Goal: Task Accomplishment & Management: Use online tool/utility

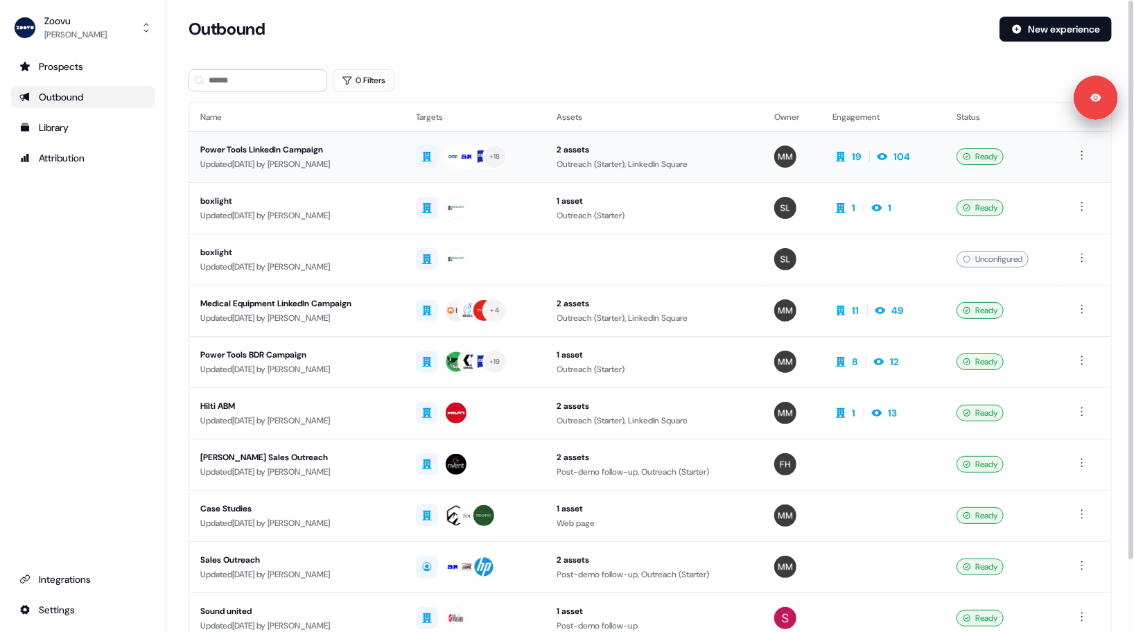
click at [394, 164] on div "Updated 16 days ago by Morgan Missigman" at bounding box center [296, 164] width 193 height 14
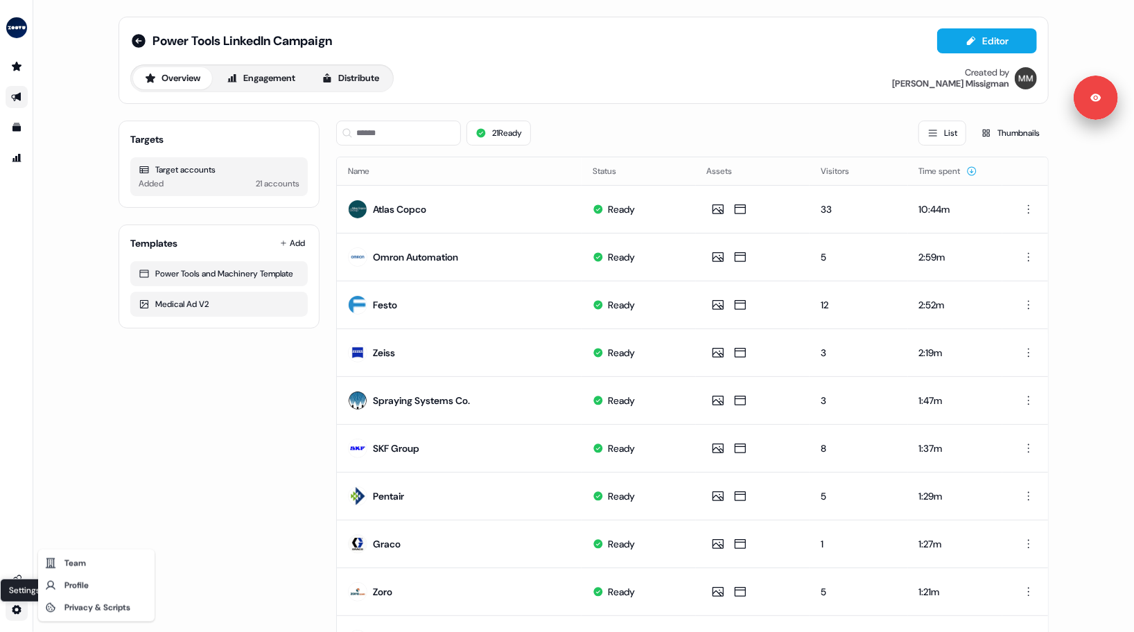
click at [19, 608] on html "Signed in as Morgan Missigman Sign out For the best experience switch devices t…" at bounding box center [567, 316] width 1134 height 632
click at [73, 608] on div "Privacy & Scripts" at bounding box center [96, 608] width 111 height 22
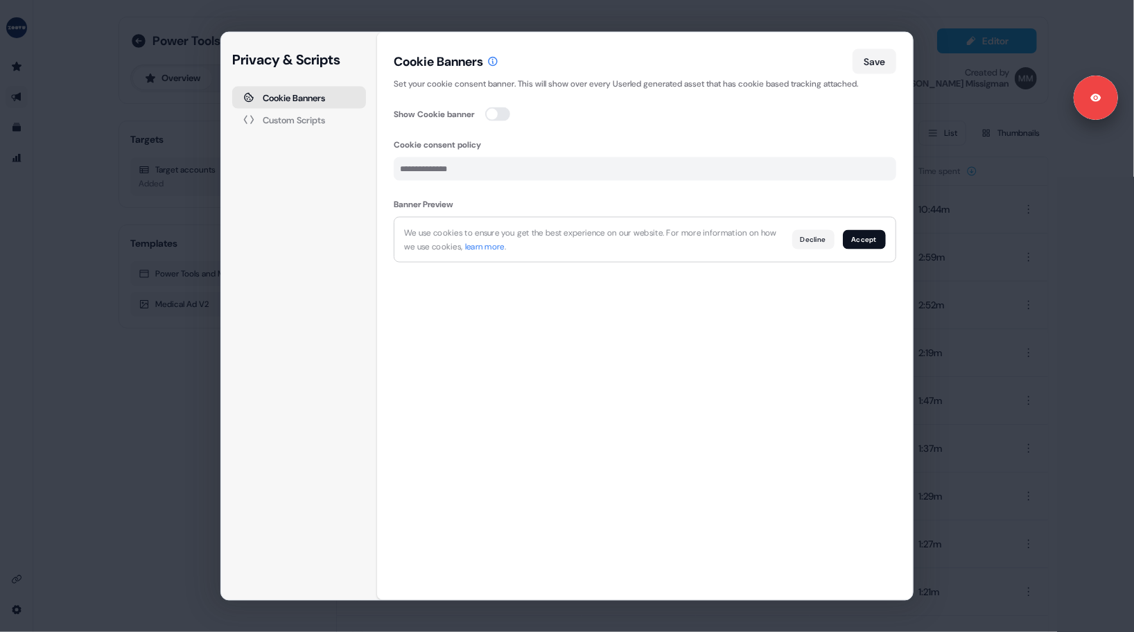
click at [307, 115] on div "Custom Scripts" at bounding box center [294, 119] width 62 height 9
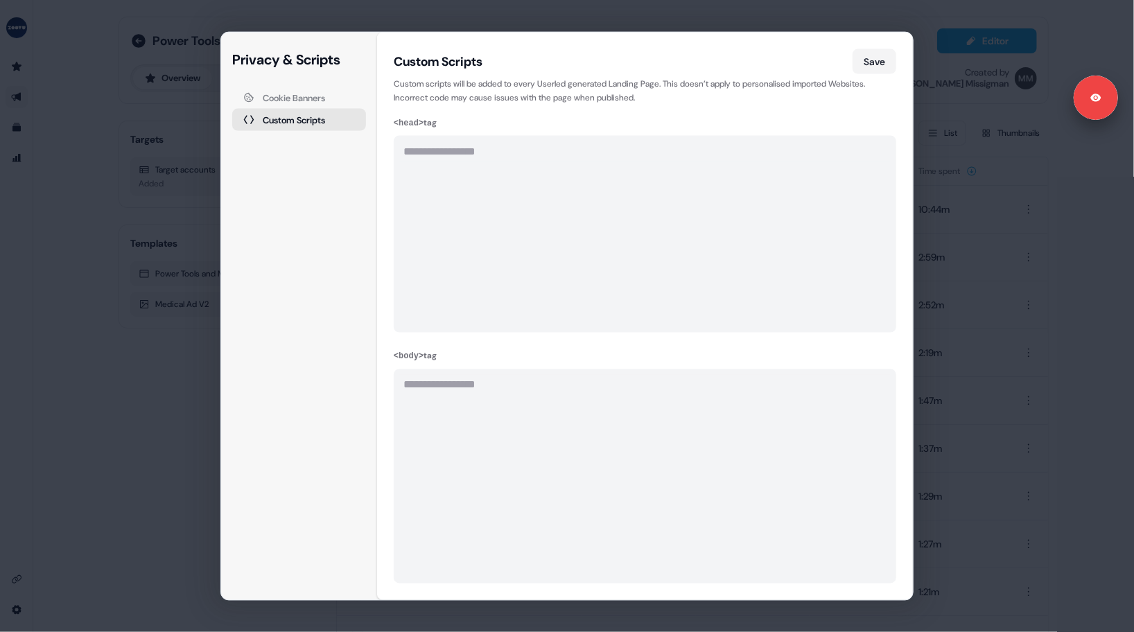
click at [1024, 250] on div "**********" at bounding box center [567, 316] width 1134 height 632
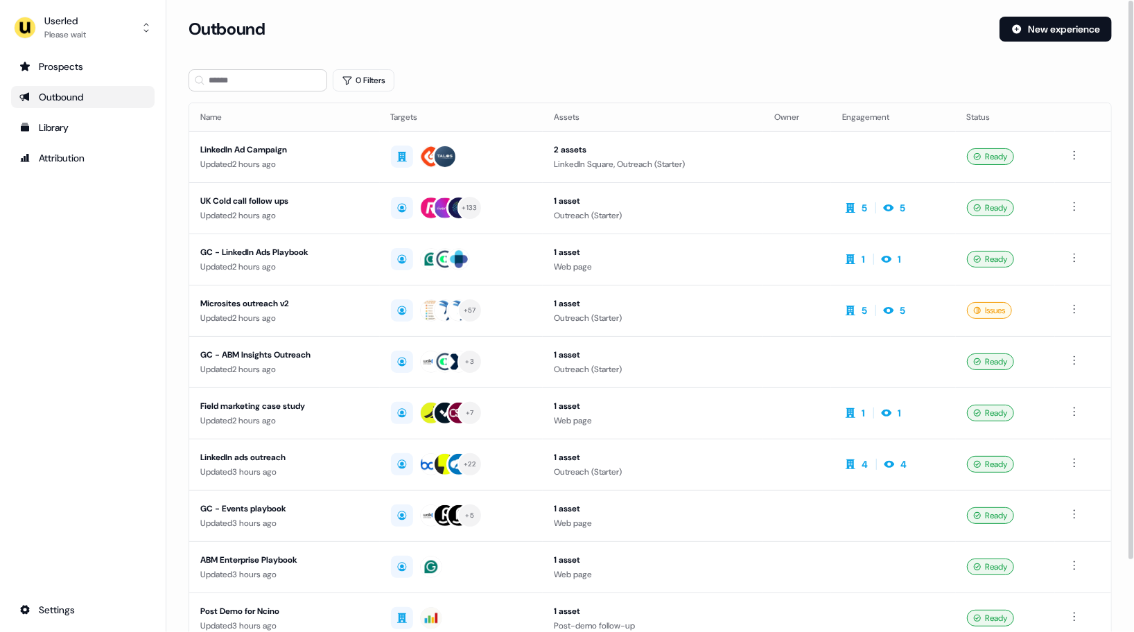
click at [326, 17] on div "Outbound" at bounding box center [589, 29] width 800 height 25
click at [327, 21] on div "Outbound" at bounding box center [589, 29] width 800 height 25
click at [530, 37] on div "Outbound" at bounding box center [589, 29] width 800 height 25
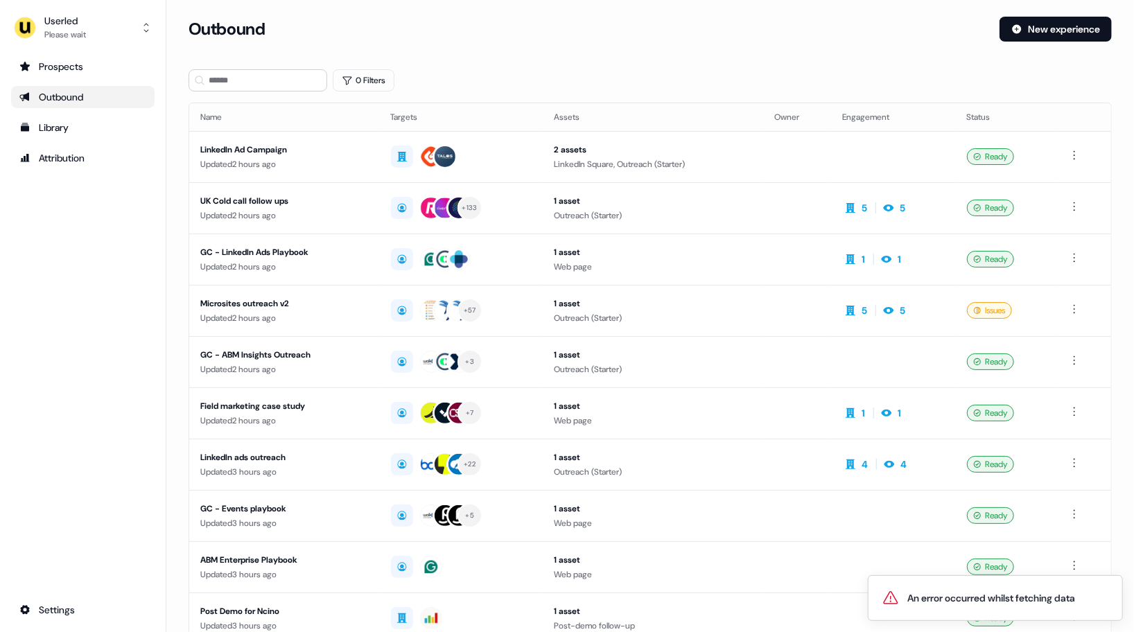
click at [537, 82] on div "0 Filters" at bounding box center [650, 80] width 923 height 22
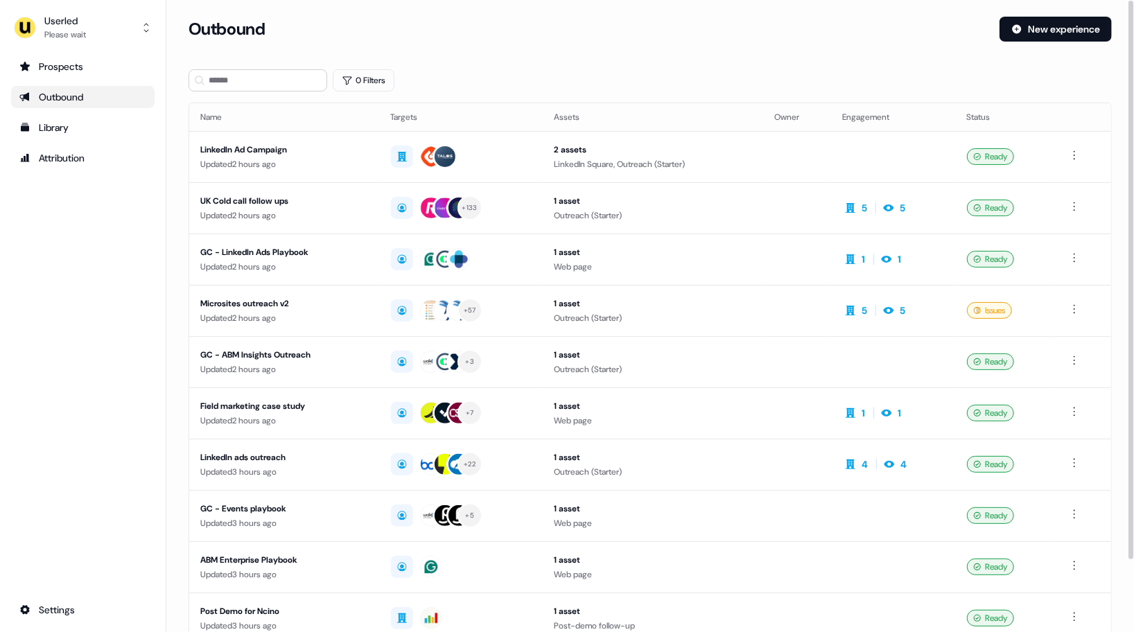
click at [71, 257] on div "Prospects Outbound Library Attribution Settings" at bounding box center [82, 338] width 143 height 566
click at [76, 272] on div "Prospects Outbound Library Attribution Settings" at bounding box center [82, 338] width 143 height 566
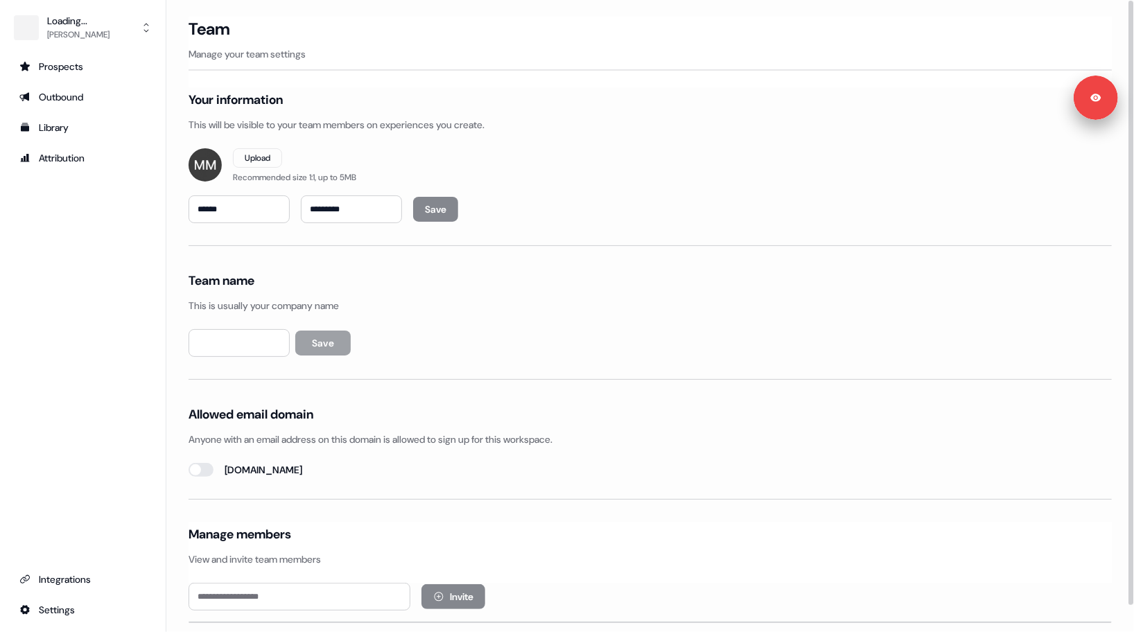
type input "*****"
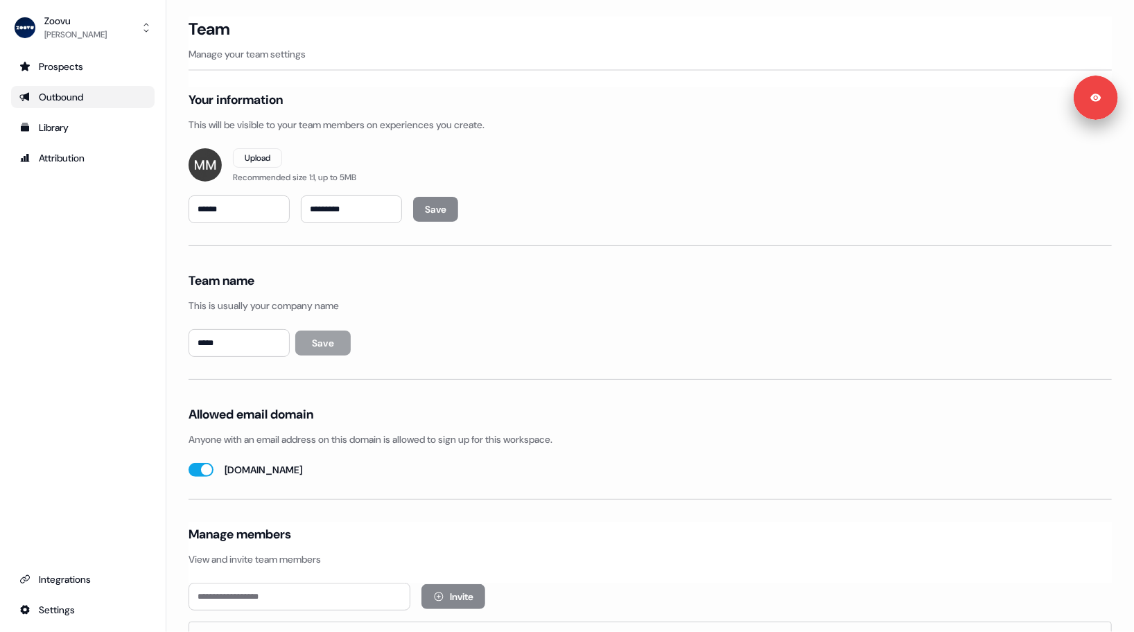
click at [64, 89] on link "Outbound" at bounding box center [82, 97] width 143 height 22
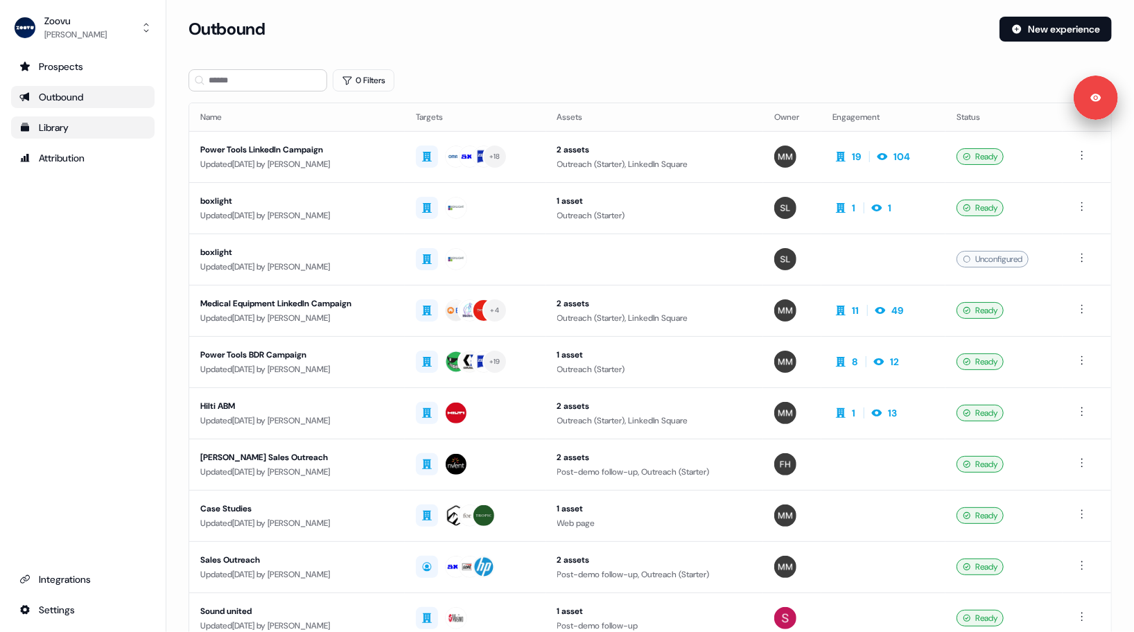
click at [66, 128] on div "Library" at bounding box center [82, 128] width 127 height 14
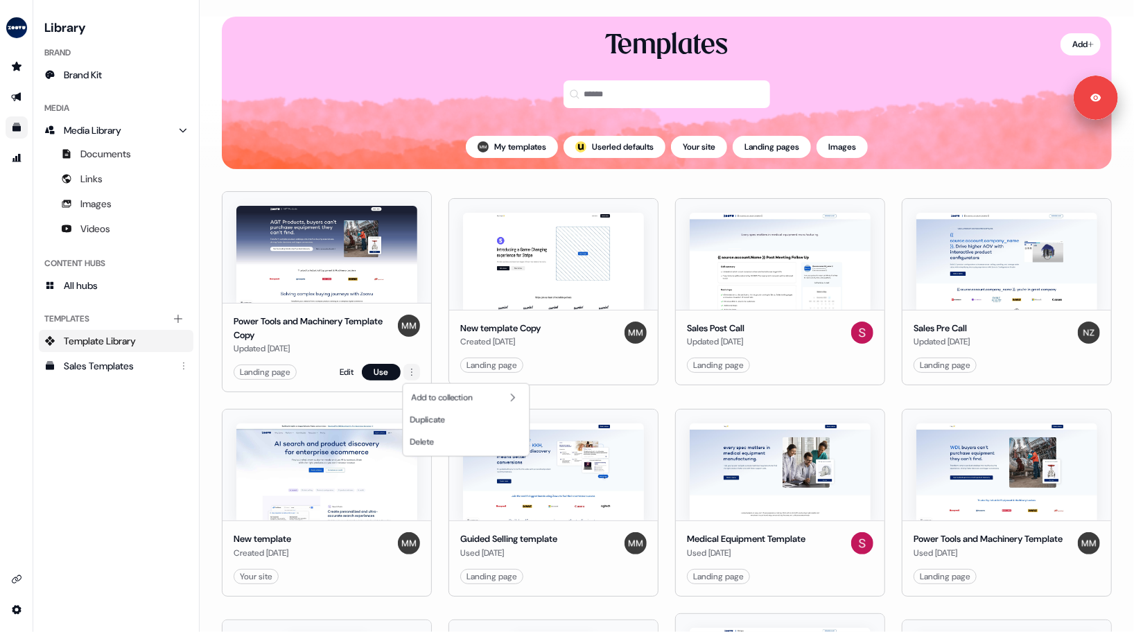
click at [414, 371] on html "Signed in as Morgan Missigman Sign out For the best experience switch devices t…" at bounding box center [567, 316] width 1134 height 632
click at [324, 405] on html "Signed in as Morgan Missigman Sign out For the best experience switch devices t…" at bounding box center [567, 316] width 1134 height 632
click at [21, 101] on icon "Go to outbound experience" at bounding box center [16, 96] width 11 height 11
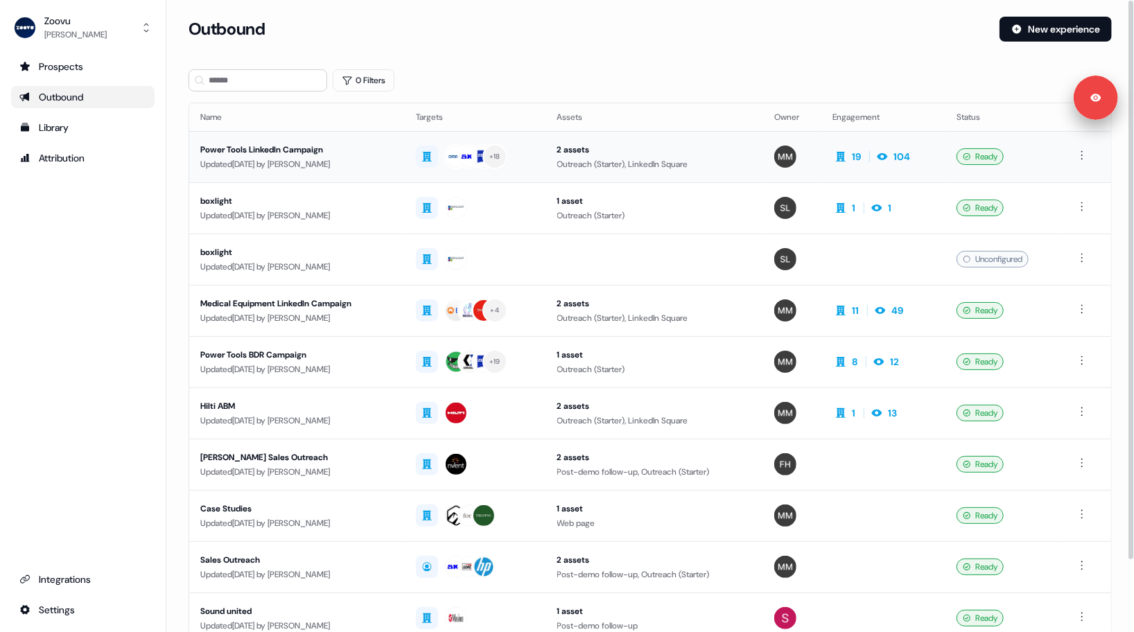
click at [300, 155] on div "Power Tools LinkedIn Campaign" at bounding box center [296, 150] width 193 height 14
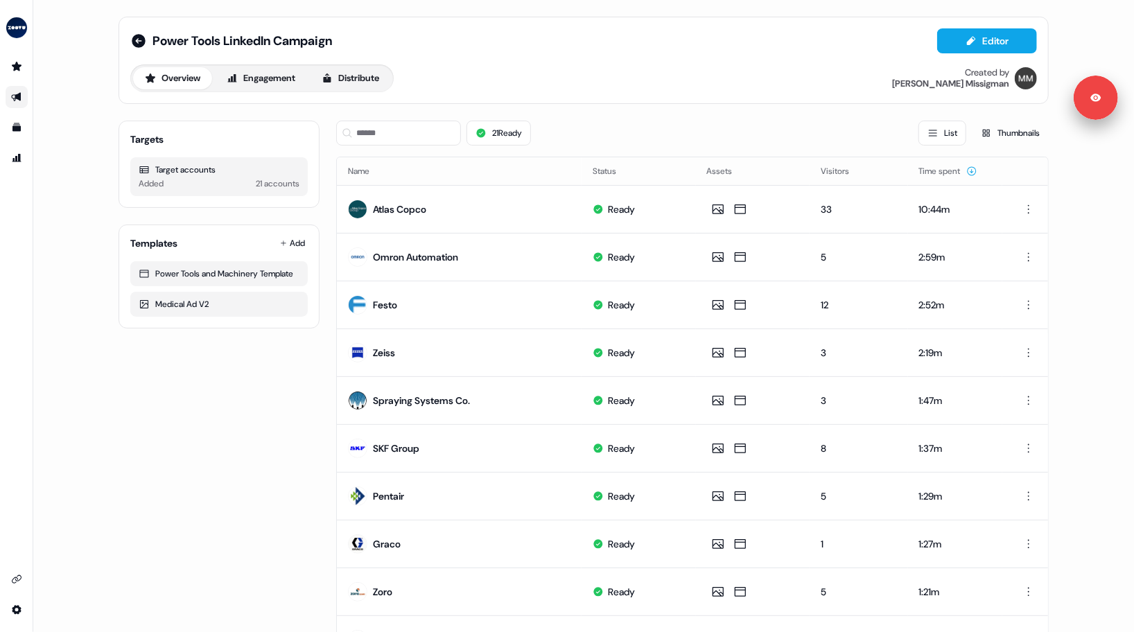
click at [12, 94] on icon "Go to outbound experience" at bounding box center [16, 97] width 10 height 9
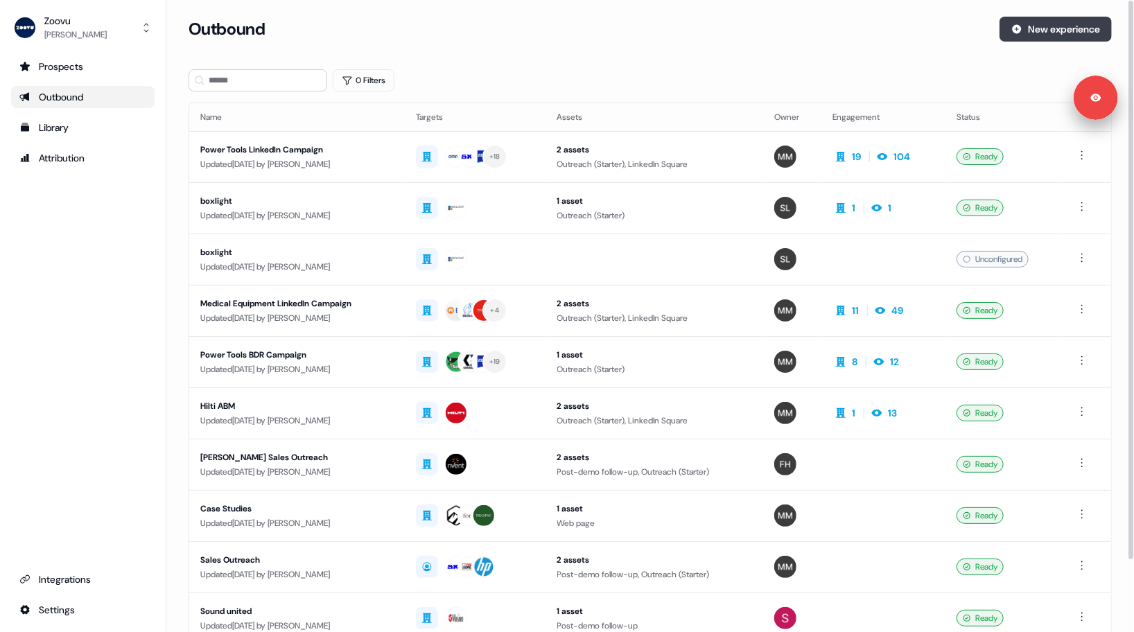
click at [1037, 33] on button "New experience" at bounding box center [1055, 29] width 112 height 25
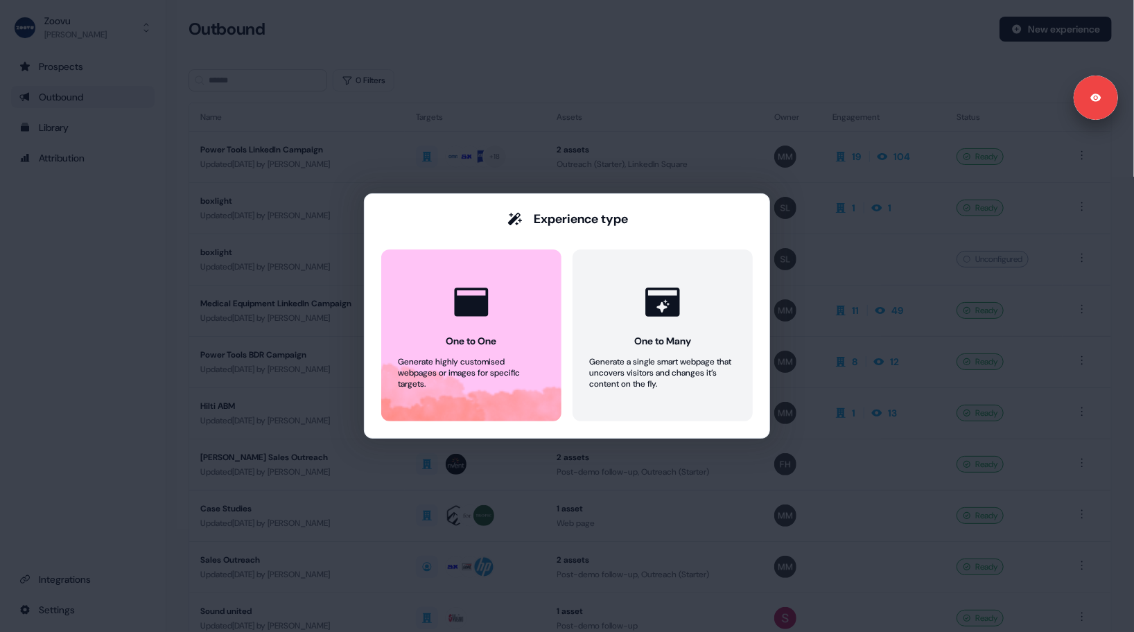
click at [659, 15] on div "Experience type One to One Generate highly customised webpages or images for sp…" at bounding box center [567, 316] width 1134 height 632
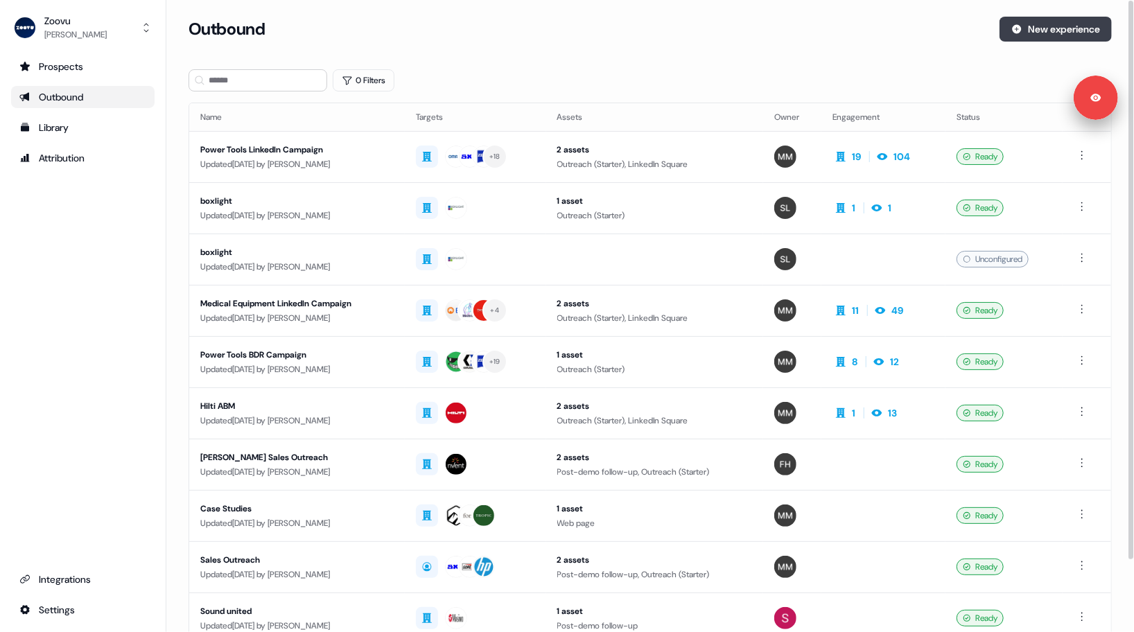
click at [1028, 29] on button "New experience" at bounding box center [1055, 29] width 112 height 25
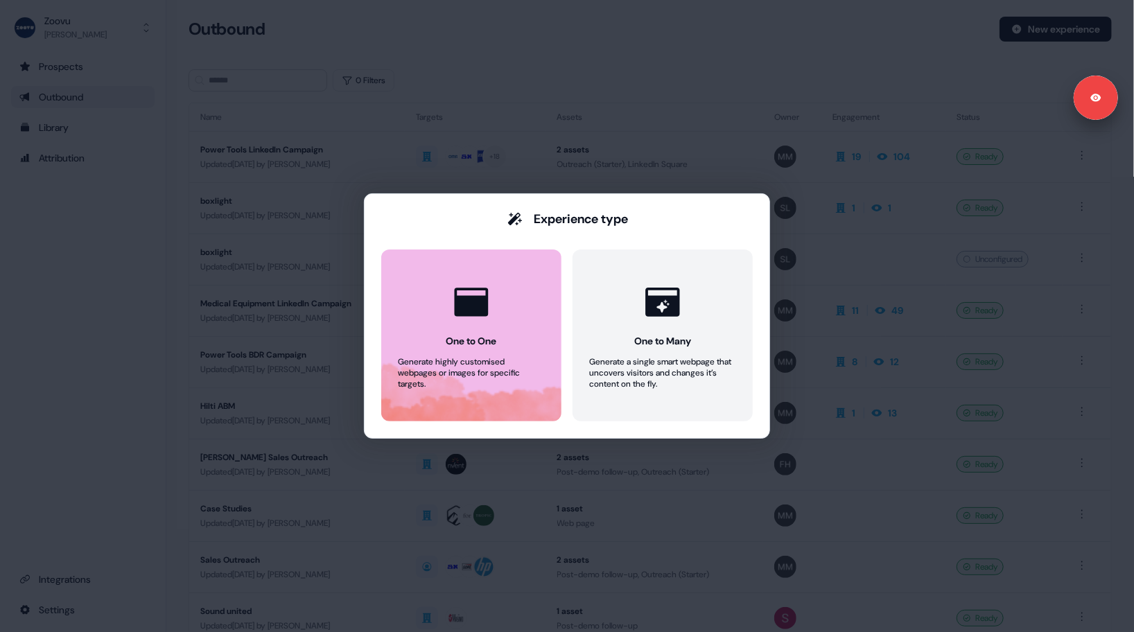
click at [473, 349] on button "One to One Generate highly customised webpages or images for specific targets." at bounding box center [471, 335] width 180 height 172
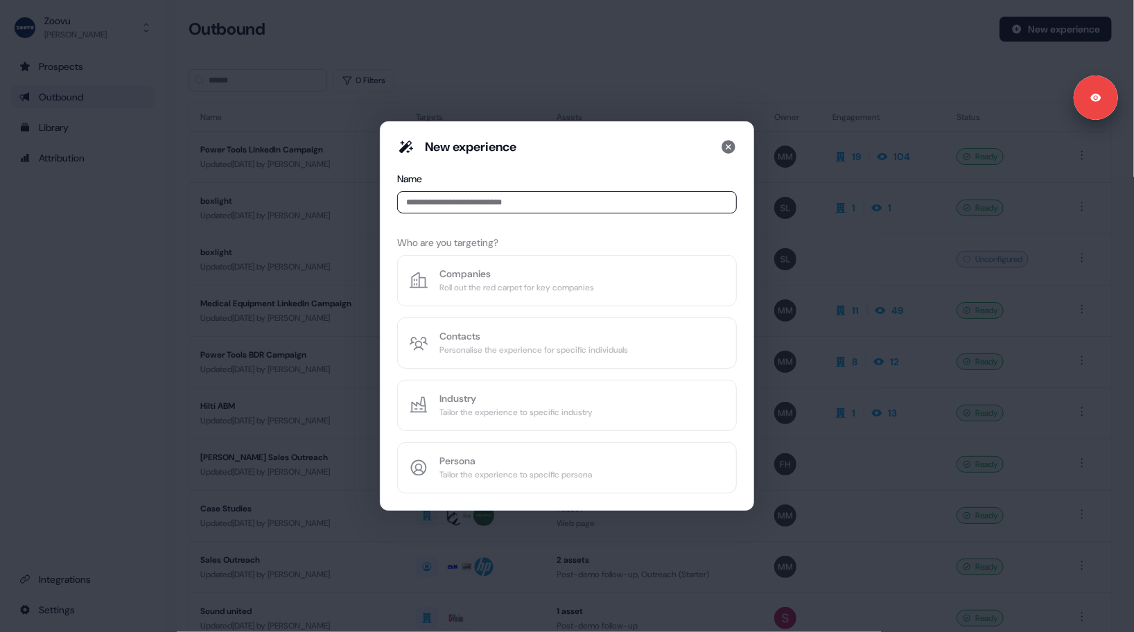
click at [462, 195] on input at bounding box center [567, 202] width 340 height 22
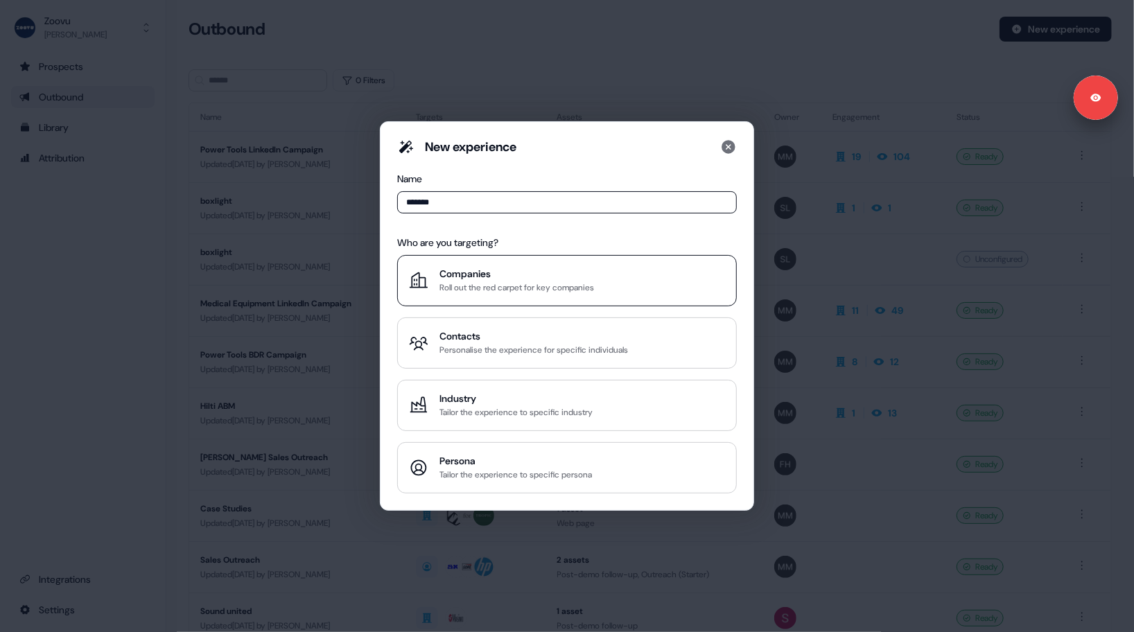
type input "*******"
click at [476, 292] on div "Roll out the red carpet for key companies" at bounding box center [516, 288] width 155 height 14
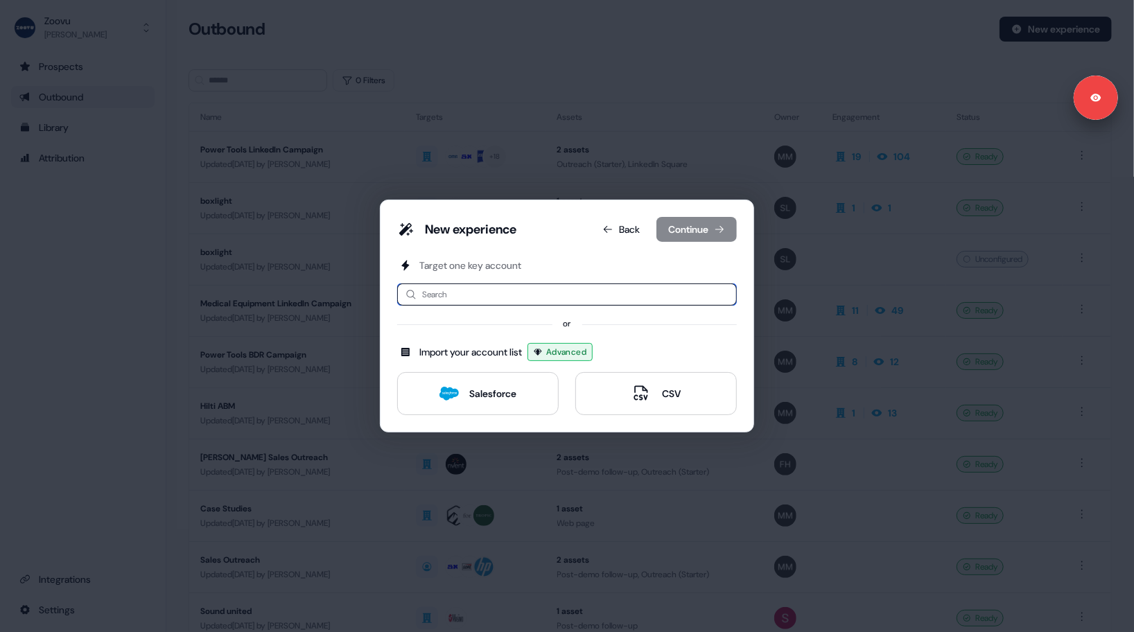
click at [445, 295] on input at bounding box center [567, 294] width 340 height 22
click at [487, 389] on div "Salesforce" at bounding box center [493, 394] width 47 height 14
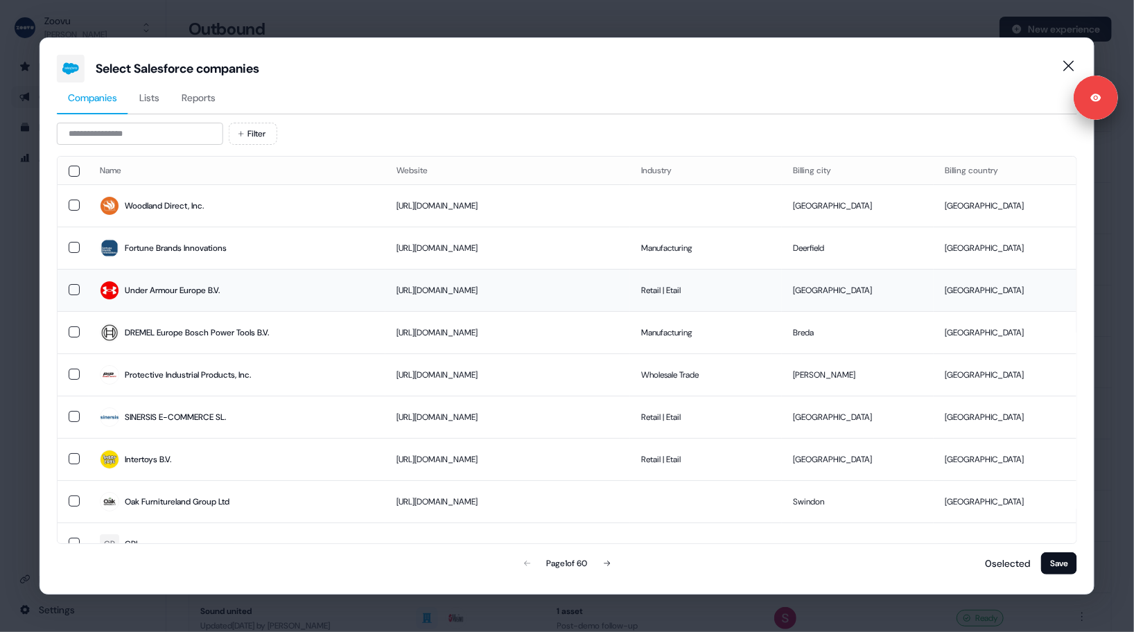
click at [71, 287] on button "button" at bounding box center [74, 289] width 11 height 11
click at [1065, 562] on button "Save" at bounding box center [1059, 563] width 36 height 22
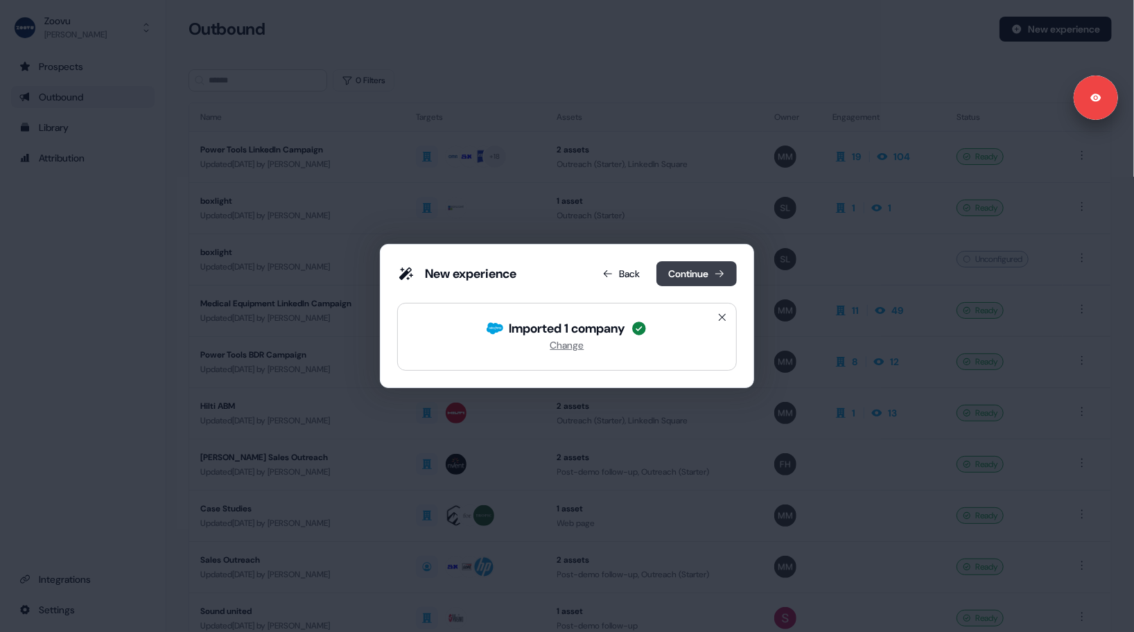
click at [690, 279] on button "Continue" at bounding box center [696, 273] width 80 height 25
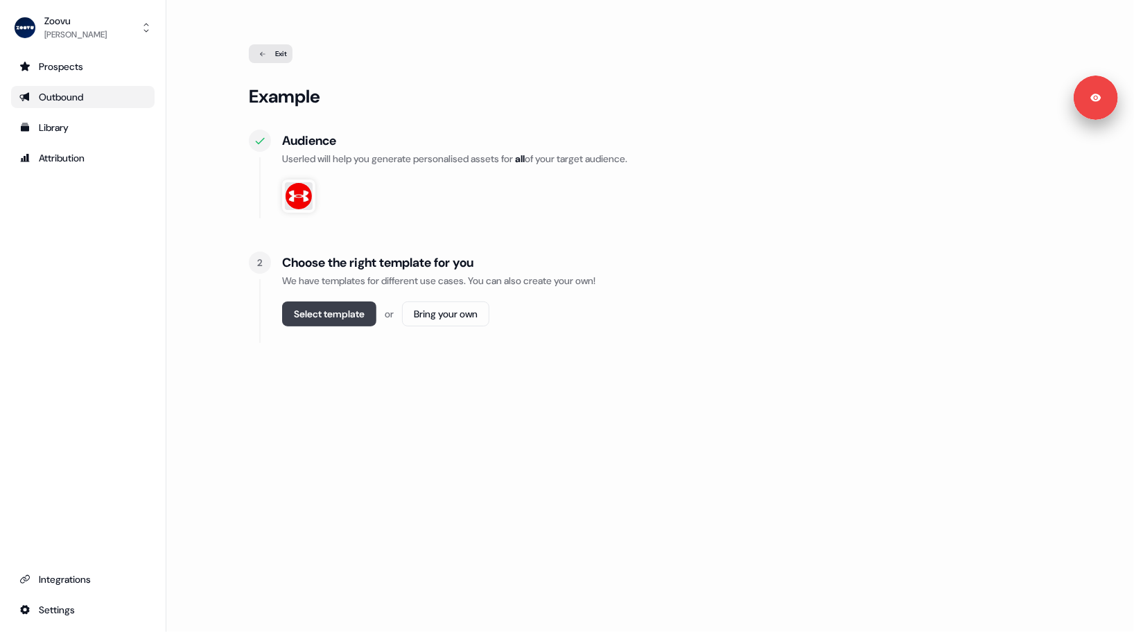
click at [356, 312] on button "Select template" at bounding box center [329, 313] width 94 height 25
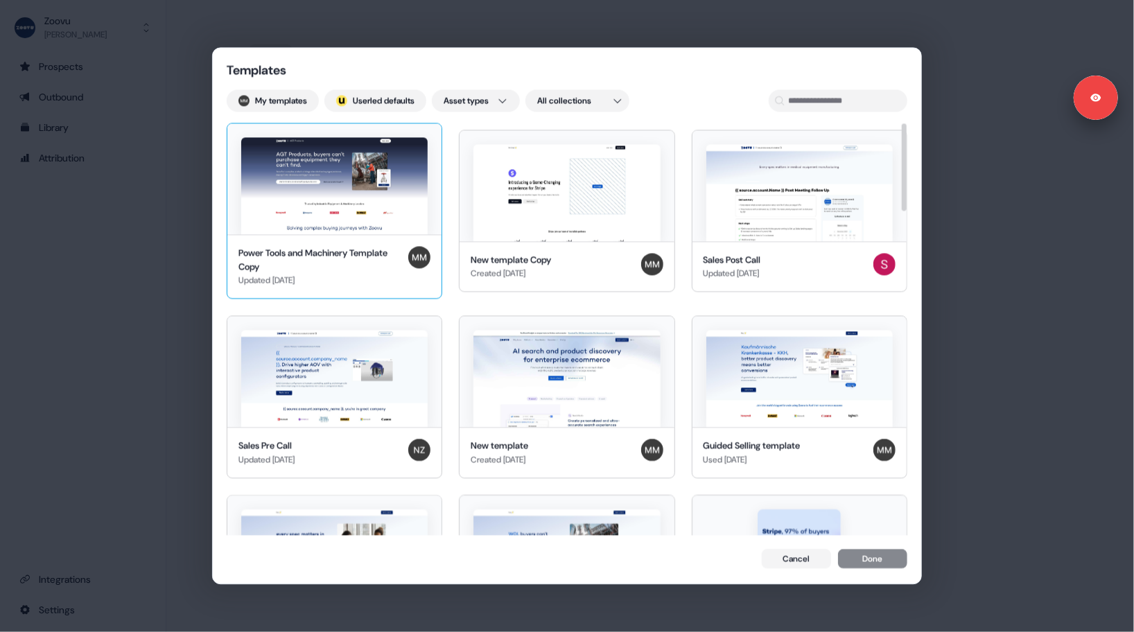
click at [329, 222] on img at bounding box center [334, 185] width 186 height 97
click at [860, 563] on button "Done" at bounding box center [872, 560] width 69 height 19
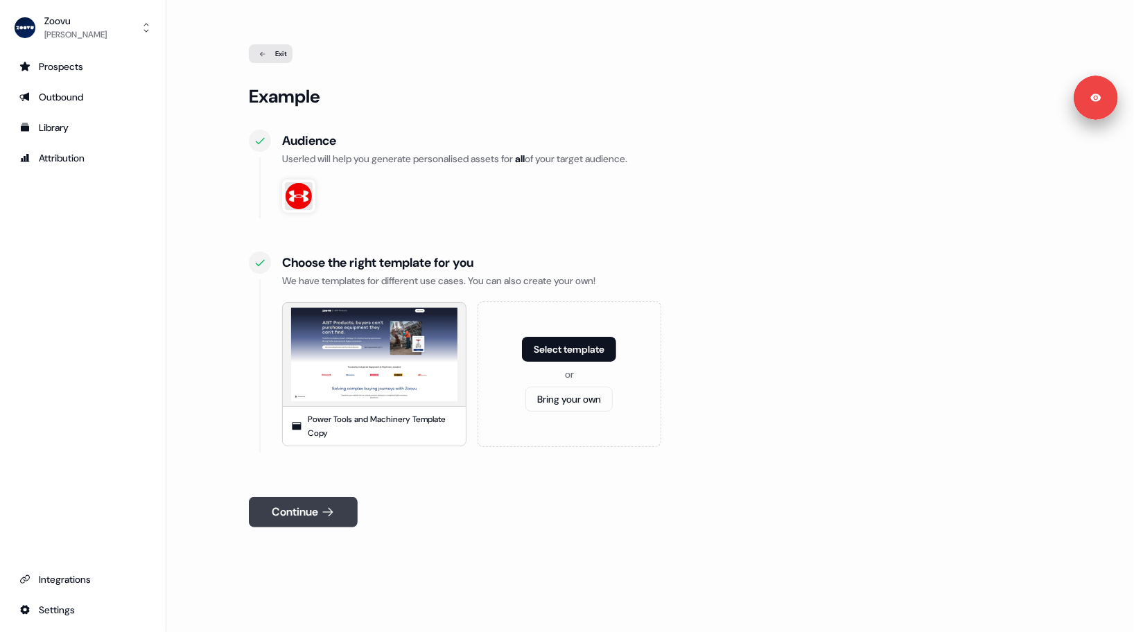
click at [301, 505] on button "Continue" at bounding box center [303, 512] width 109 height 30
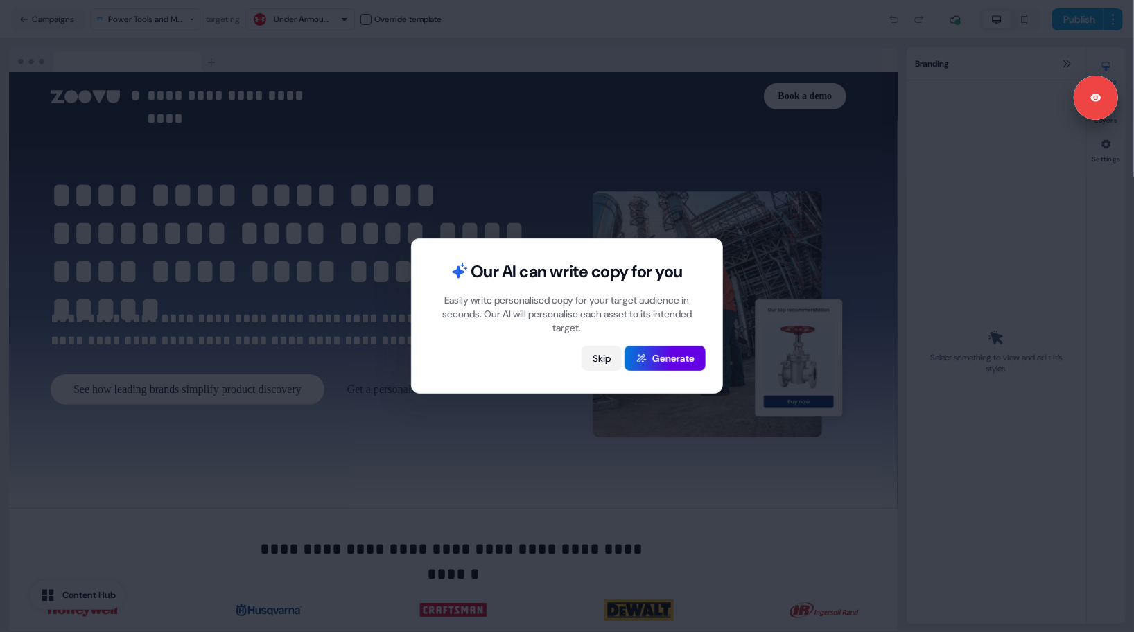
click at [595, 356] on button "Skip" at bounding box center [601, 358] width 40 height 25
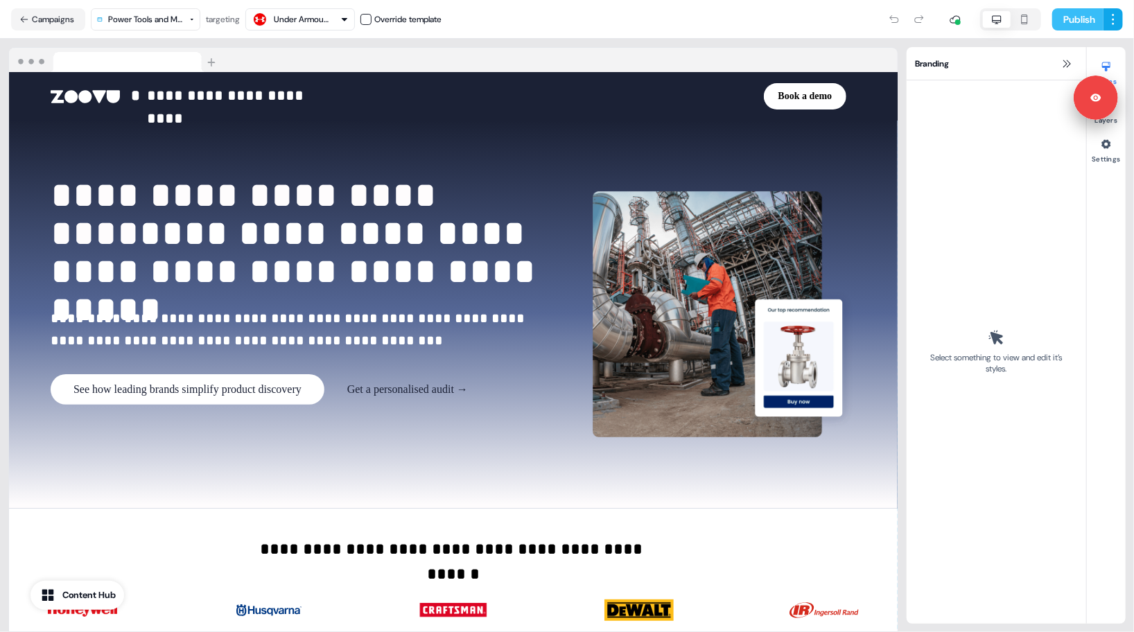
click at [1074, 21] on button "Publish" at bounding box center [1077, 19] width 51 height 22
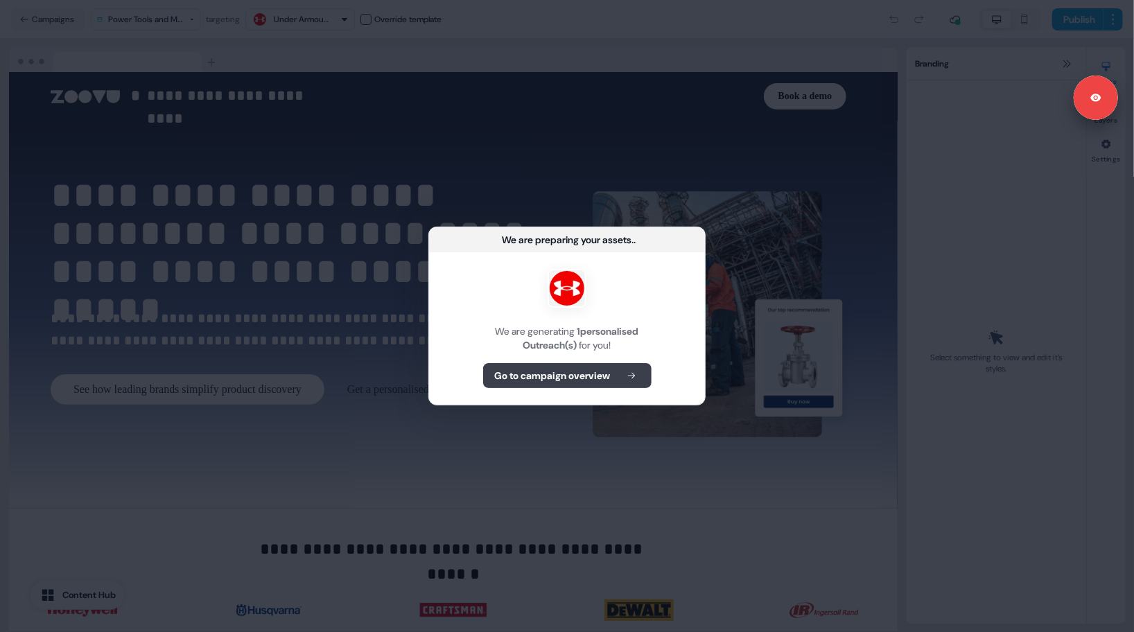
click at [551, 376] on b "Go to campaign overview" at bounding box center [553, 376] width 116 height 14
click at [577, 383] on button "Go to campaign overview" at bounding box center [567, 375] width 168 height 25
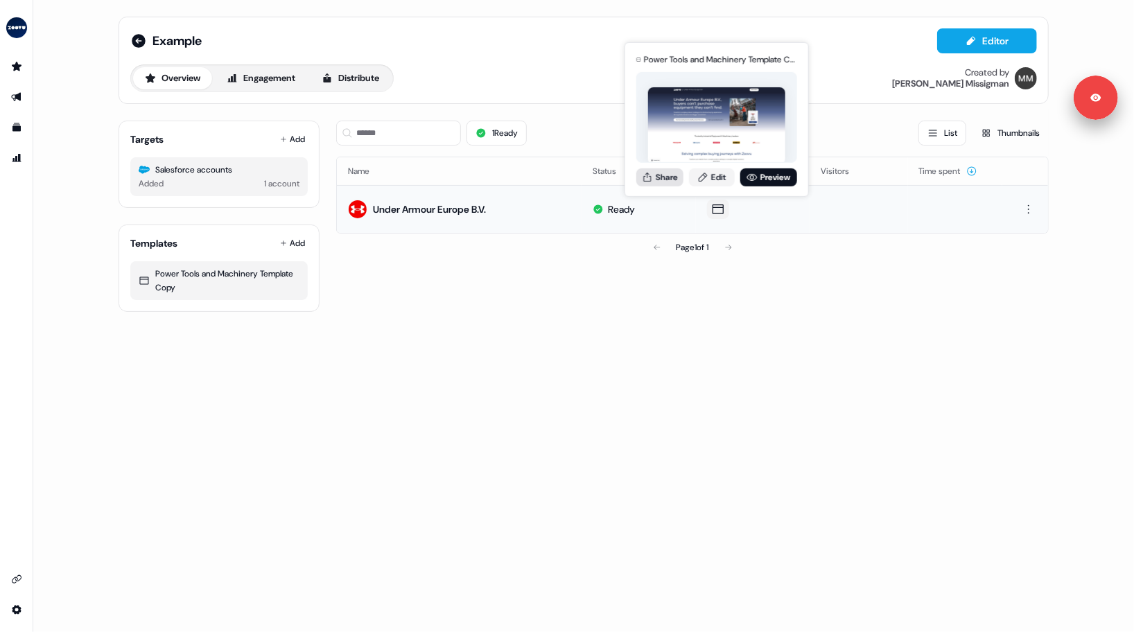
click at [658, 178] on button "Share" at bounding box center [659, 177] width 47 height 18
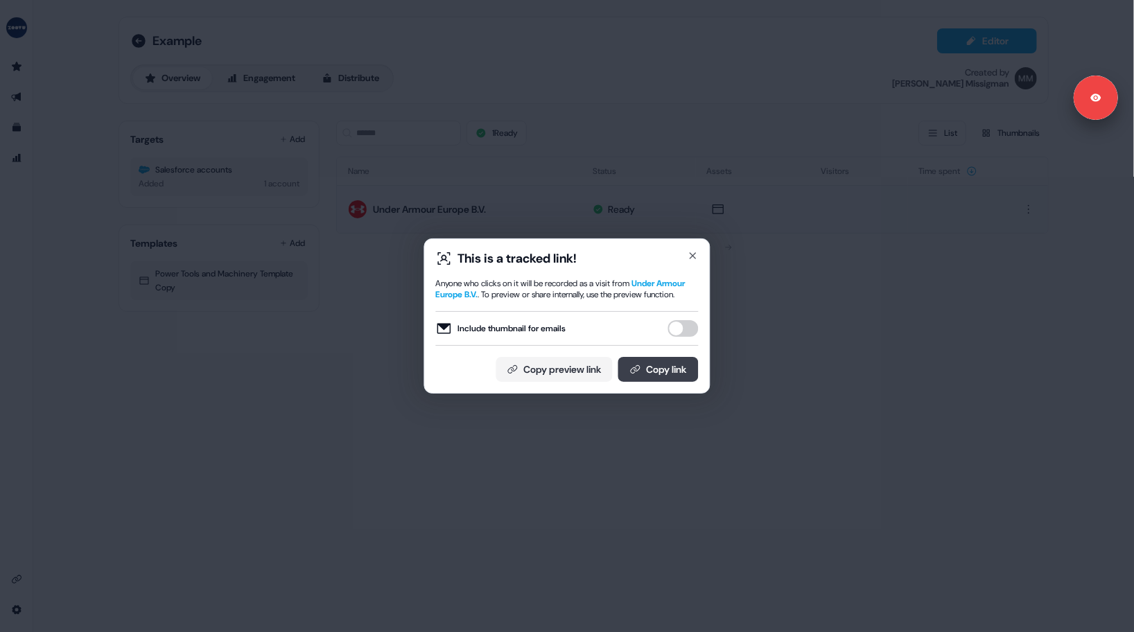
click at [654, 376] on button "Copy link" at bounding box center [658, 369] width 80 height 25
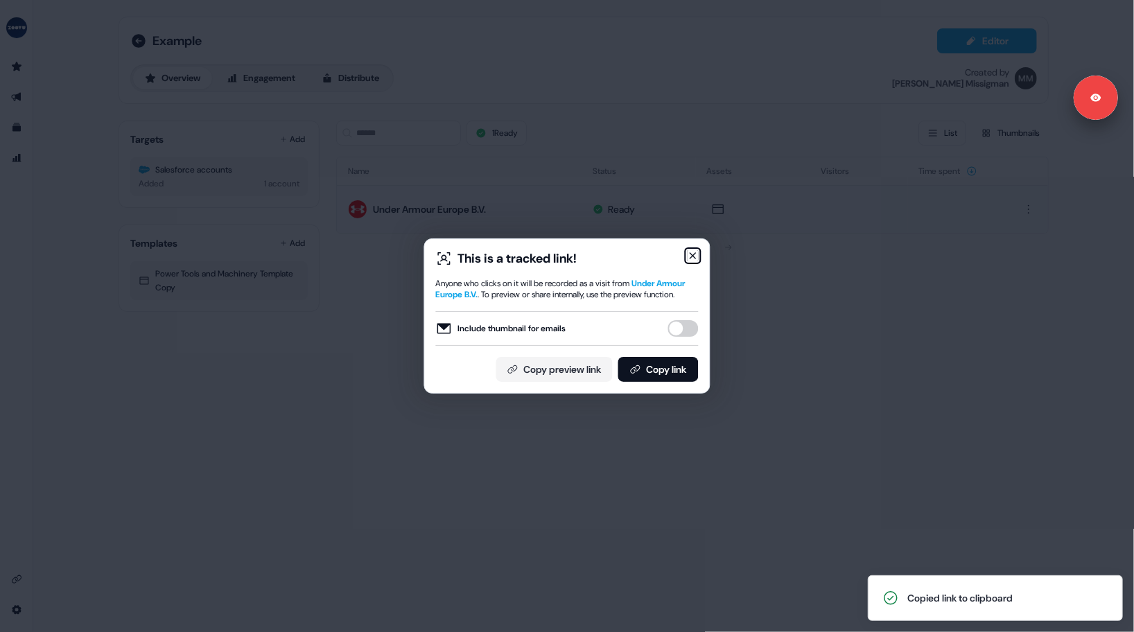
click at [692, 254] on icon "button" at bounding box center [692, 255] width 11 height 11
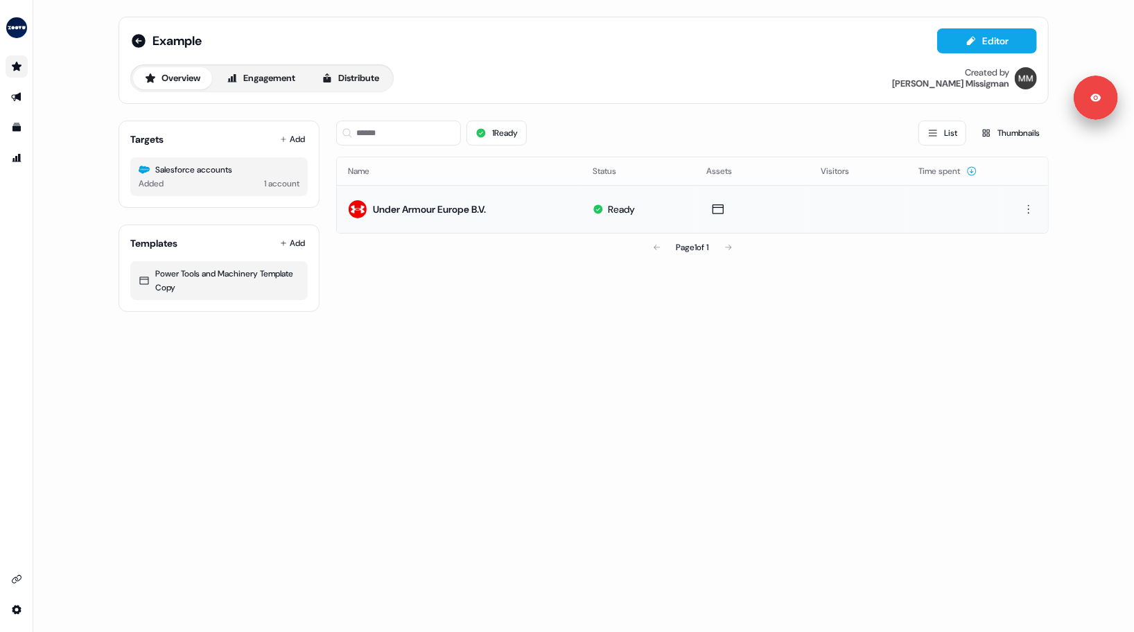
click at [21, 71] on icon "Go to prospects" at bounding box center [16, 66] width 11 height 11
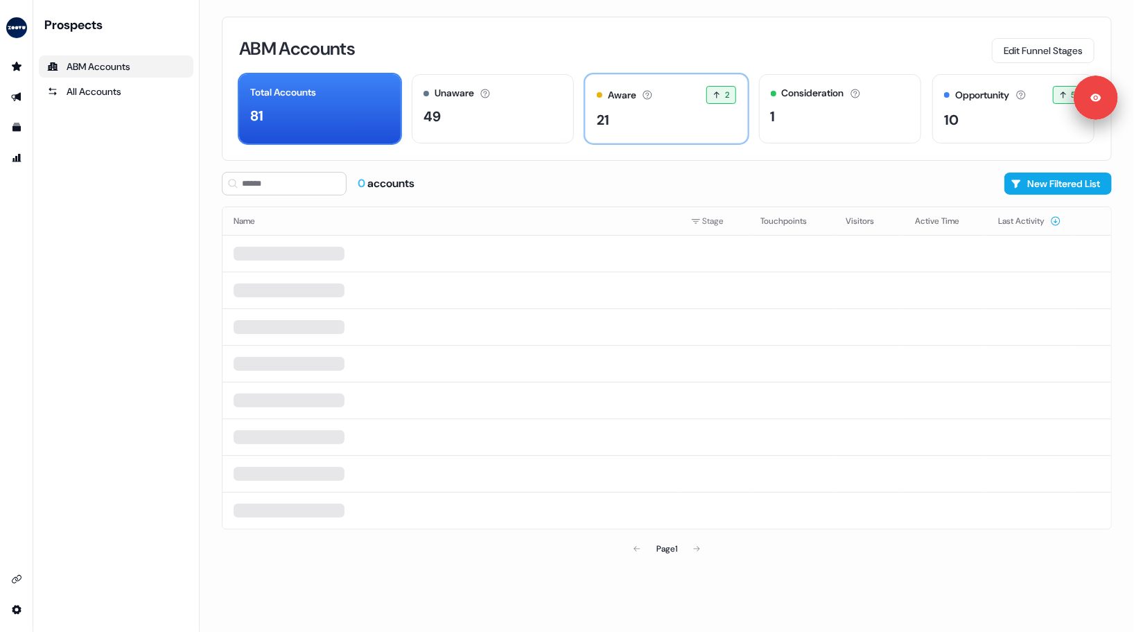
click at [661, 119] on div "21" at bounding box center [666, 119] width 139 height 21
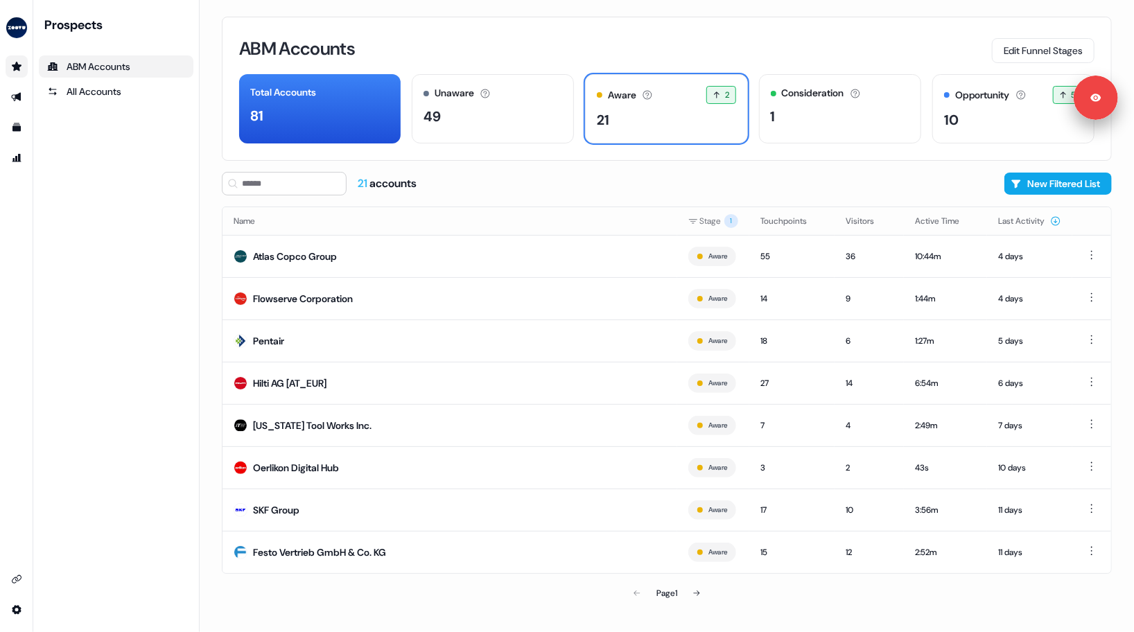
click at [24, 76] on link "Go to prospects" at bounding box center [17, 66] width 22 height 22
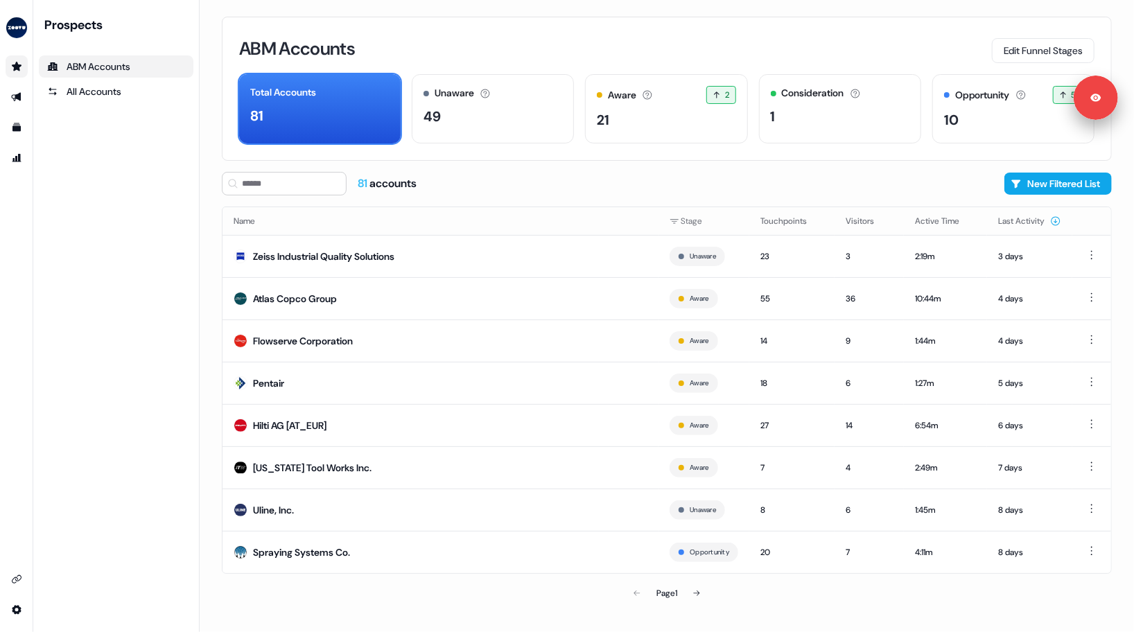
click at [19, 71] on icon "Go to prospects" at bounding box center [16, 66] width 11 height 11
click at [85, 98] on link "All Accounts" at bounding box center [116, 91] width 155 height 22
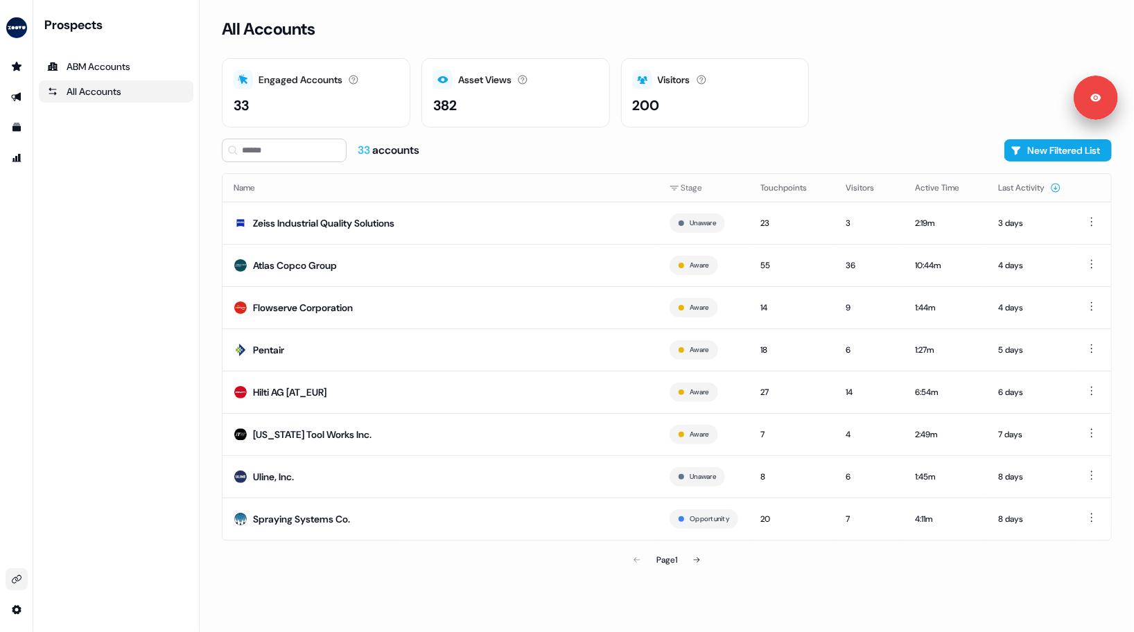
click at [22, 582] on link "Go to integrations" at bounding box center [17, 579] width 22 height 22
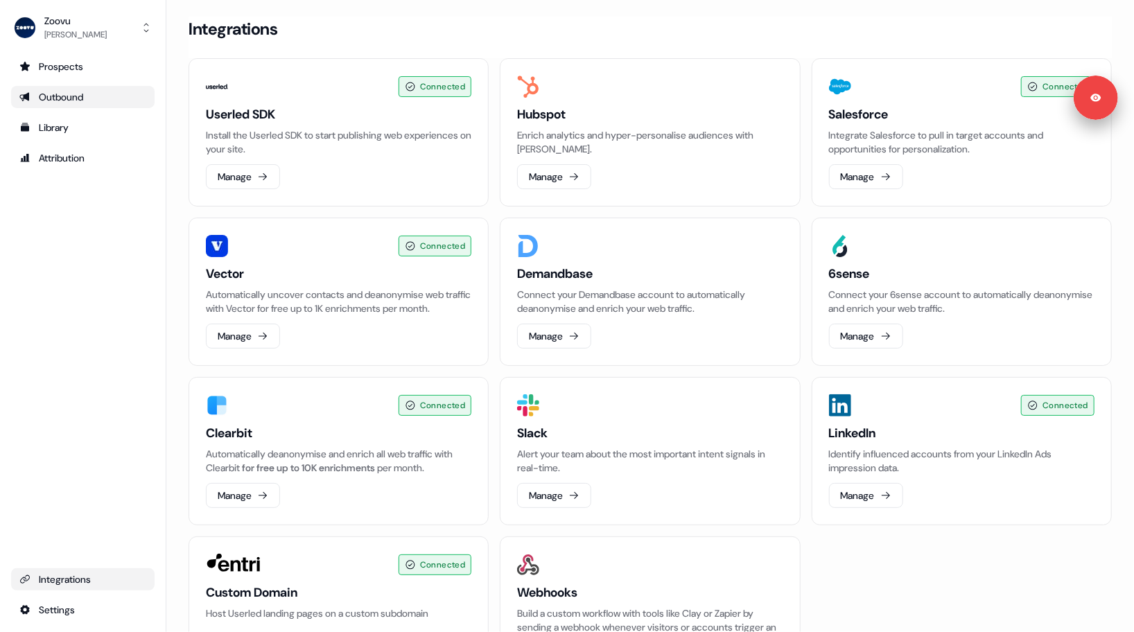
click at [63, 99] on div "Outbound" at bounding box center [82, 97] width 127 height 14
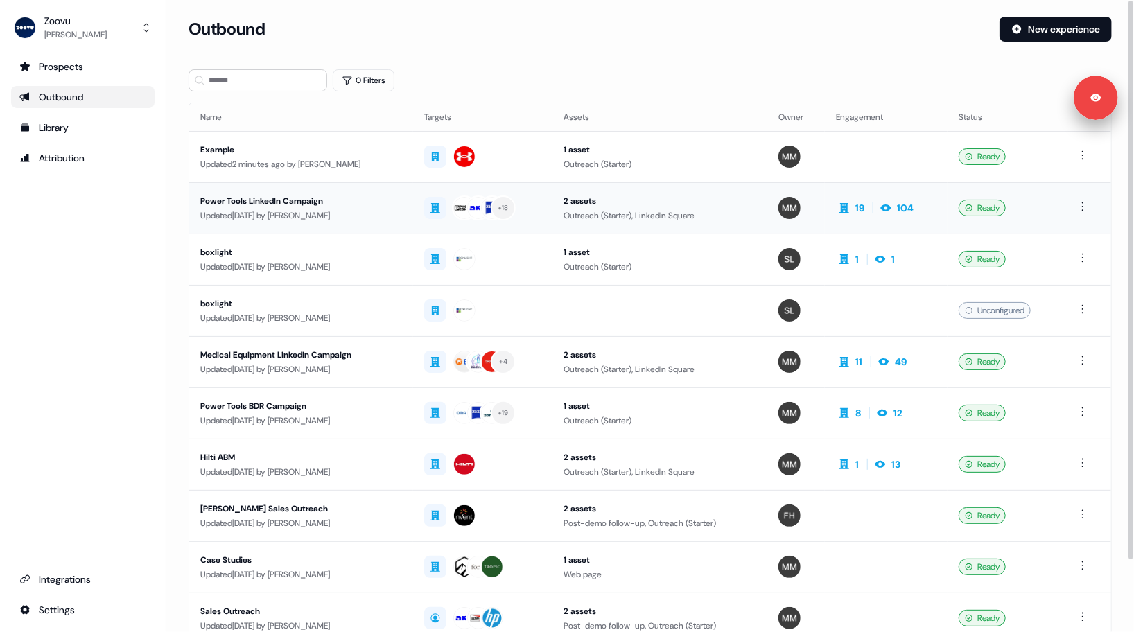
click at [317, 201] on div "Power Tools LinkedIn Campaign" at bounding box center [301, 201] width 202 height 14
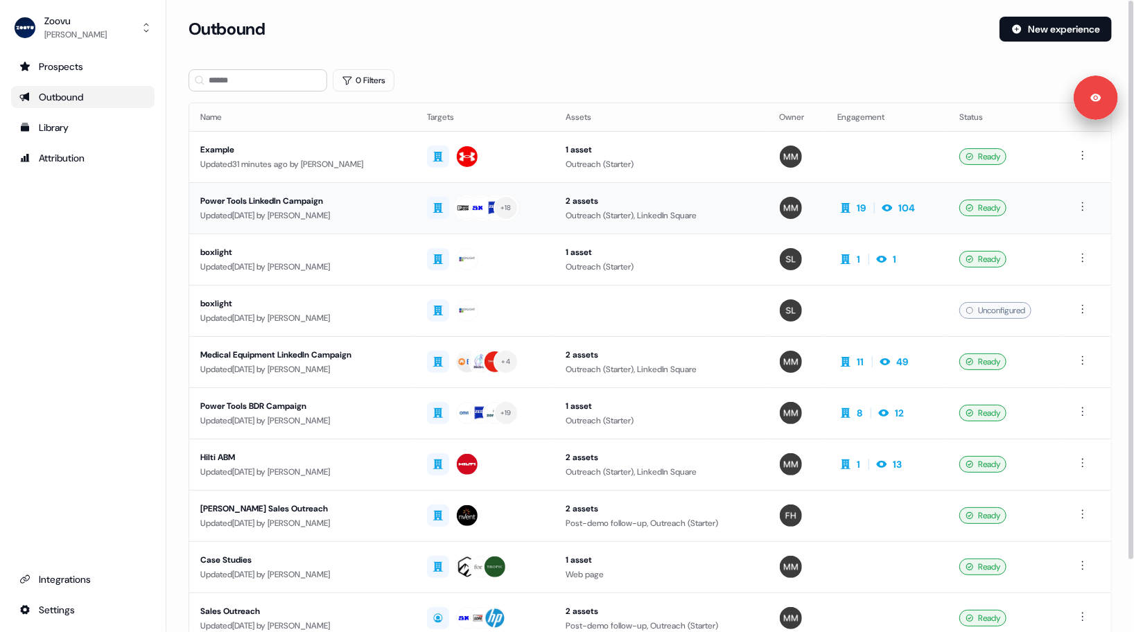
click at [744, 204] on div "2 assets" at bounding box center [661, 201] width 191 height 14
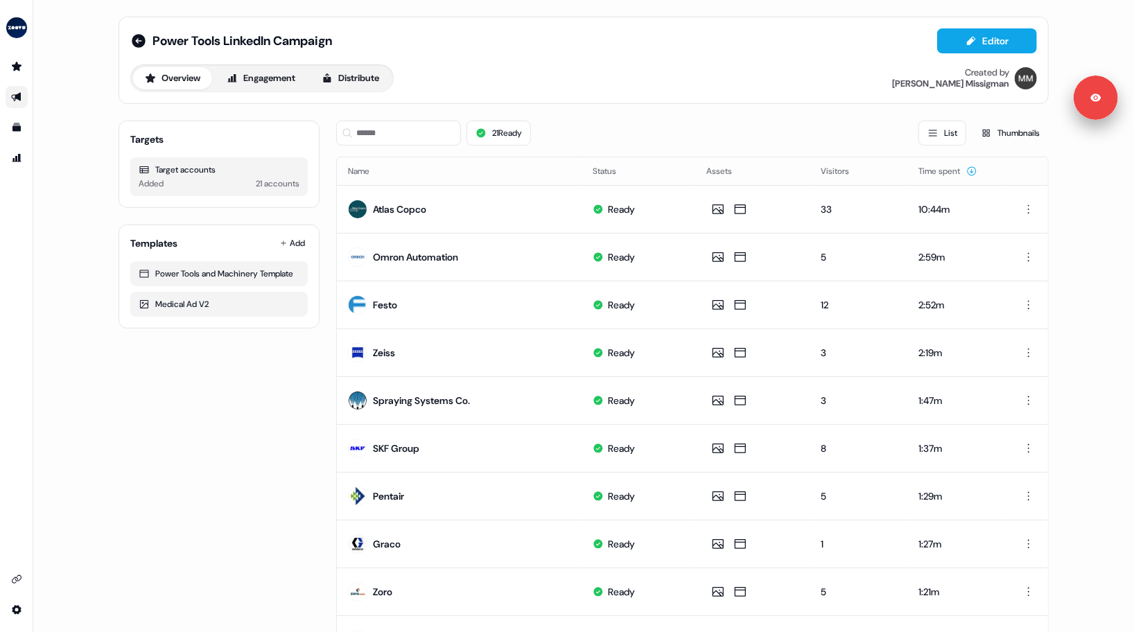
click at [550, 85] on div "Overview Engagement Distribute Created by [PERSON_NAME]" at bounding box center [583, 78] width 906 height 28
click at [17, 69] on icon "Go to prospects" at bounding box center [17, 66] width 10 height 9
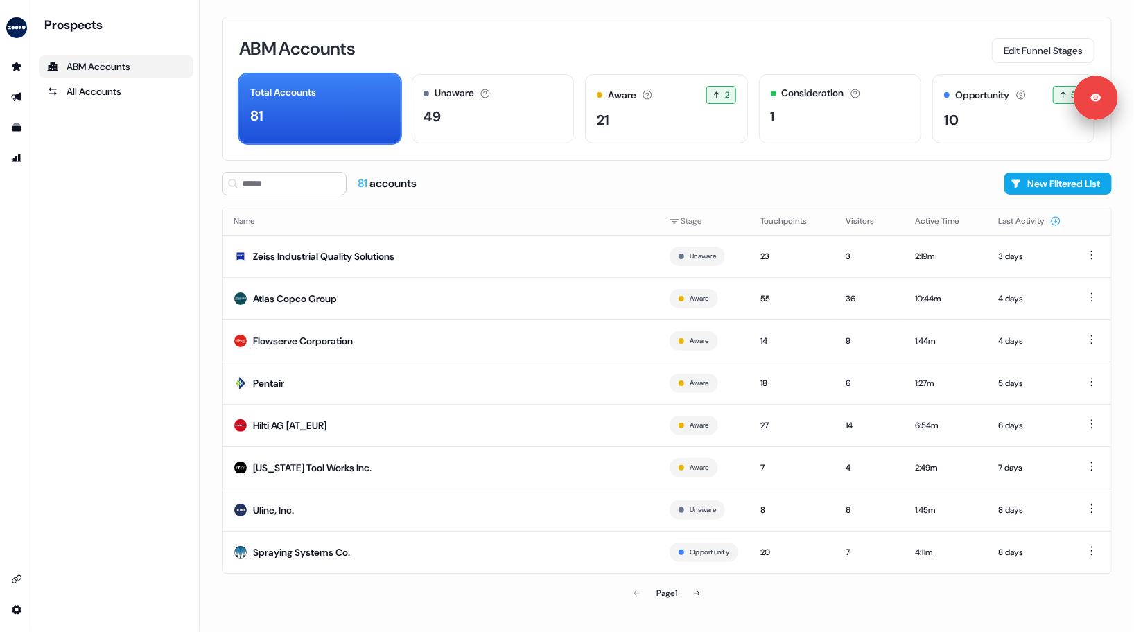
click at [571, 54] on div "ABM Accounts Edit Funnel Stages" at bounding box center [666, 48] width 855 height 29
click at [565, 49] on div "ABM Accounts Edit Funnel Stages" at bounding box center [666, 48] width 855 height 29
